Goal: Check status: Check status

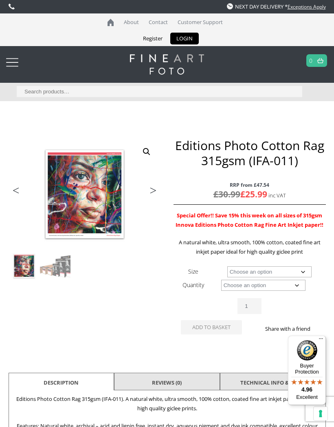
click at [11, 60] on div at bounding box center [12, 62] width 12 height 16
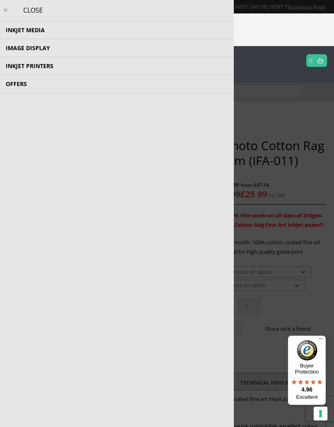
click at [11, 31] on li "Inkjet Media Inkjet Fine Art Paper Inkjet Photo Paper Sample Packs Inkjet Canva…" at bounding box center [117, 30] width 234 height 18
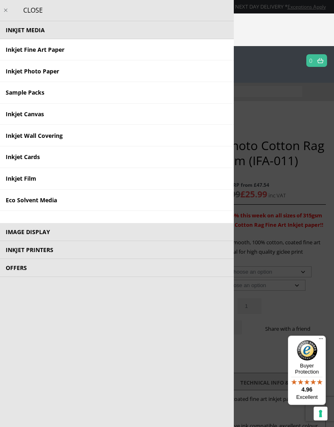
click at [9, 77] on link "Inkjet Photo Paper" at bounding box center [117, 71] width 234 height 22
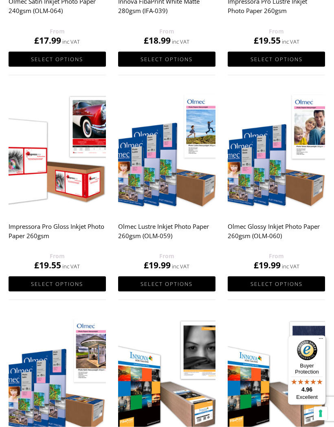
scroll to position [539, 0]
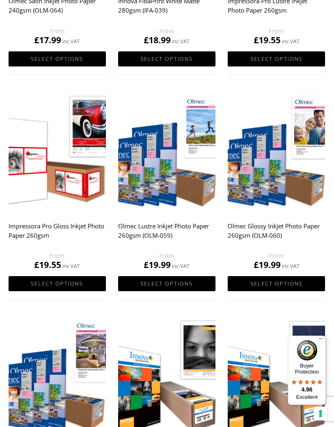
click at [129, 229] on h2 "Olmec Lustre Inkjet Photo Paper 260gsm (OLM-059)" at bounding box center [167, 234] width 98 height 33
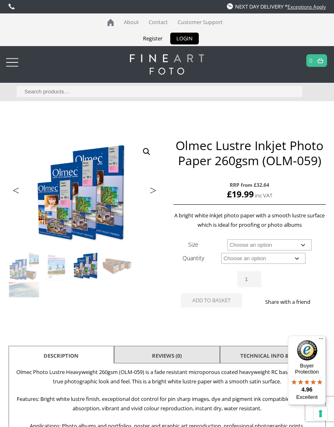
click at [232, 247] on select "Choose an option A4 Sheet A3 Sheet A3+ Sheet A2 Sheet 17" Wide Roll 24" Wide Ro…" at bounding box center [269, 244] width 84 height 11
select select "a4-sheet"
click at [227, 263] on select "Choose an option 50 Sheets" at bounding box center [263, 258] width 84 height 11
select select "50-sheets"
select select "a4-sheet"
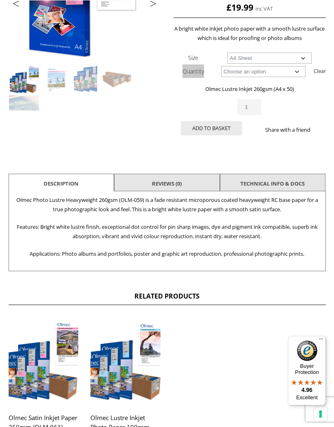
scroll to position [187, 0]
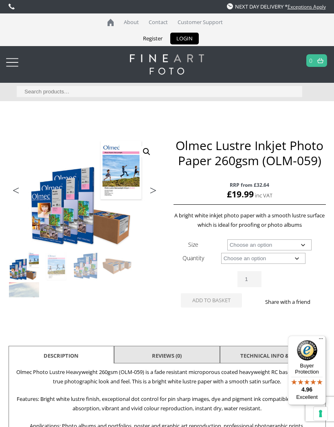
click at [18, 61] on div at bounding box center [12, 62] width 12 height 16
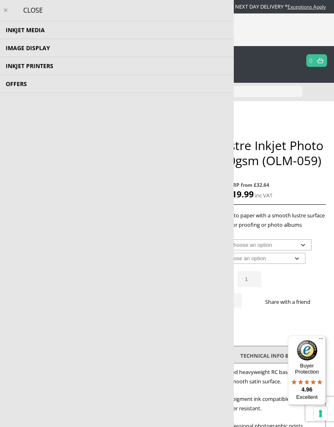
click at [9, 27] on li "Inkjet Media Inkjet Fine Art Paper Inkjet Photo Paper Sample Packs Inkjet Canva…" at bounding box center [117, 30] width 234 height 18
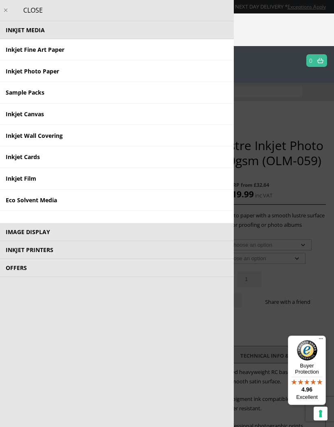
click at [4, 93] on link "Sample Packs" at bounding box center [117, 93] width 234 height 22
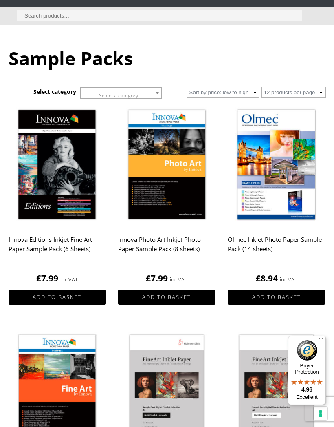
scroll to position [75, 0]
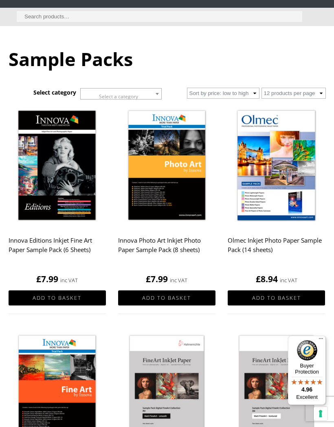
click at [258, 181] on img at bounding box center [277, 166] width 98 height 122
click at [255, 182] on img at bounding box center [277, 166] width 98 height 122
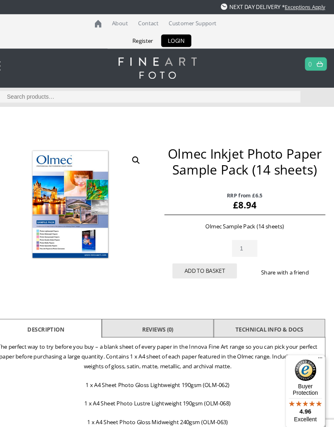
click at [170, 37] on link "LOGIN" at bounding box center [184, 39] width 29 height 12
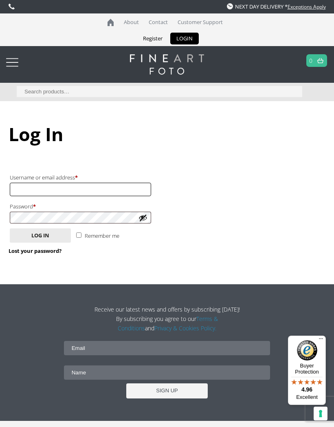
click at [20, 187] on input "Username or email address * Required" at bounding box center [81, 189] width 142 height 13
type input "[EMAIL_ADDRESS][DOMAIN_NAME]"
click at [40, 234] on button "Log in" at bounding box center [40, 235] width 61 height 14
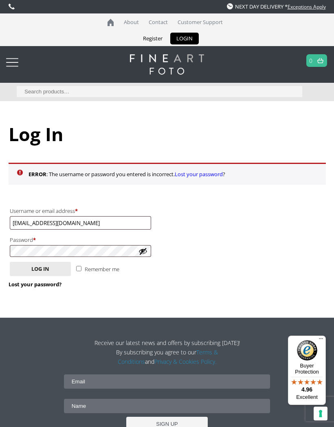
click at [19, 241] on label "Password * Required" at bounding box center [81, 239] width 142 height 11
click at [11, 256] on p "Password * Required" at bounding box center [81, 245] width 144 height 25
click at [40, 268] on button "Log in" at bounding box center [40, 269] width 61 height 14
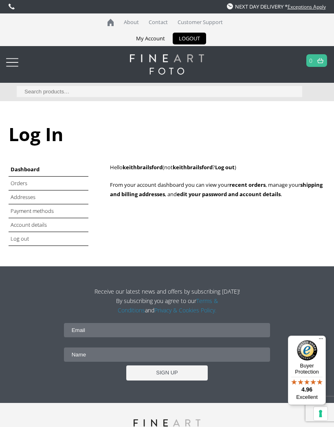
click at [13, 183] on link "Orders" at bounding box center [19, 182] width 17 height 7
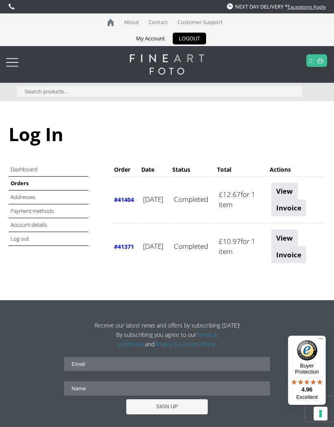
click at [287, 190] on link "View" at bounding box center [284, 191] width 26 height 17
click at [286, 235] on link "View" at bounding box center [284, 237] width 26 height 17
